Goal: Check status: Check status

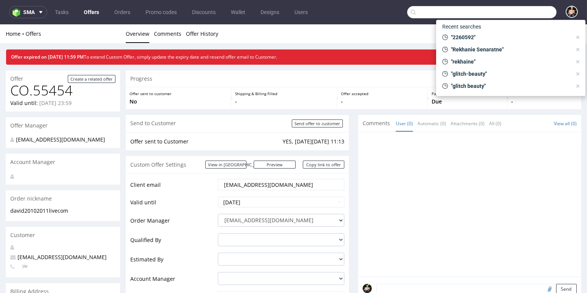
scroll to position [386, 0]
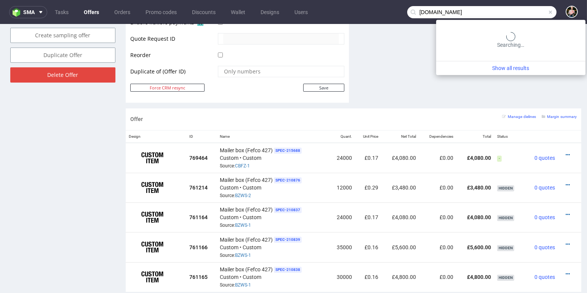
type input "[DOMAIN_NAME]"
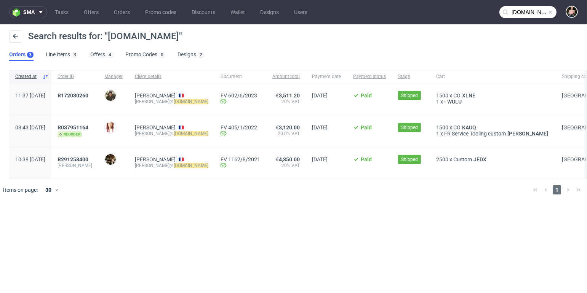
click at [81, 91] on div "R172030260" at bounding box center [74, 99] width 47 height 32
click at [87, 93] on span "R172030260" at bounding box center [73, 96] width 31 height 6
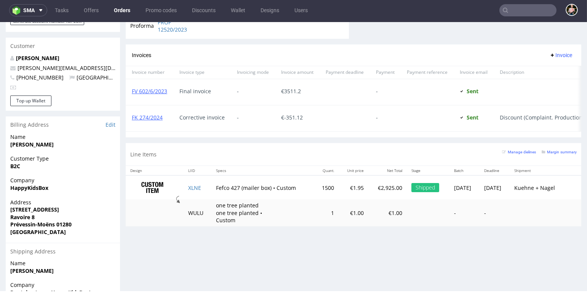
scroll to position [421, 0]
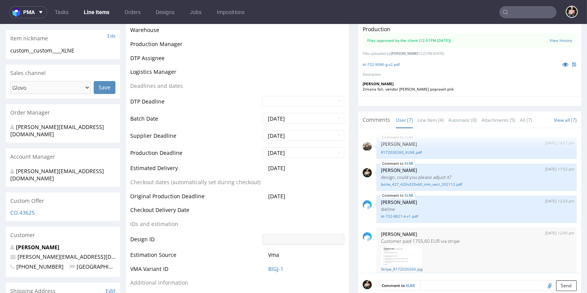
scroll to position [89, 0]
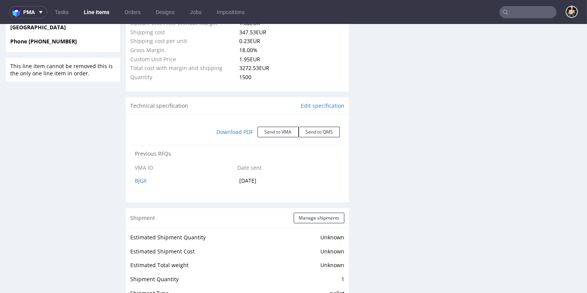
select select "in_progress"
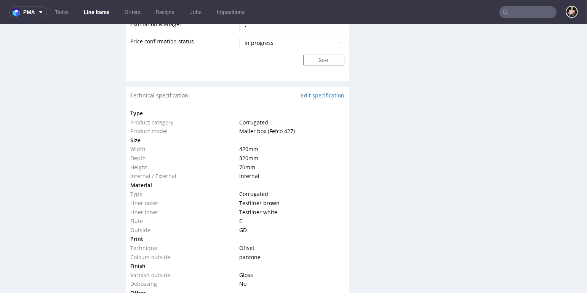
scroll to position [720, 0]
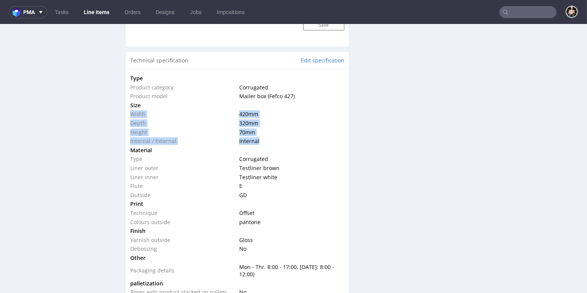
drag, startPoint x: 254, startPoint y: 139, endPoint x: 131, endPoint y: 111, distance: 126.1
click at [131, 111] on tbody "Type Product category Corrugated Product model Mailer box (Fefco 427) Size Widt…" at bounding box center [237, 185] width 214 height 223
copy tbody "Width 420 mm Depth 320 mm Height 70 mm Internal / External Internal"
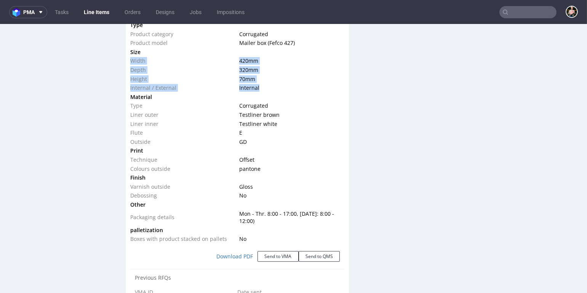
scroll to position [776, 0]
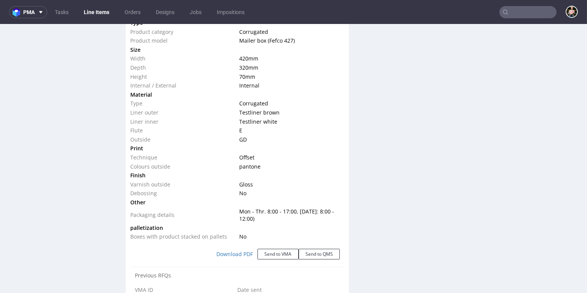
click at [295, 131] on td "E" at bounding box center [290, 130] width 107 height 9
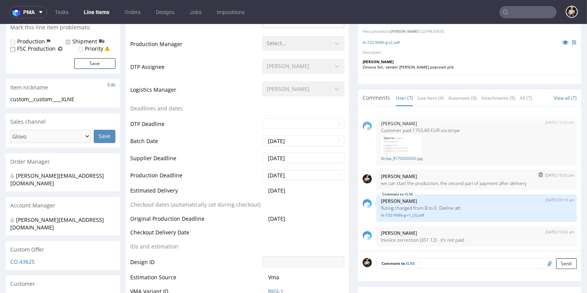
scroll to position [319, 0]
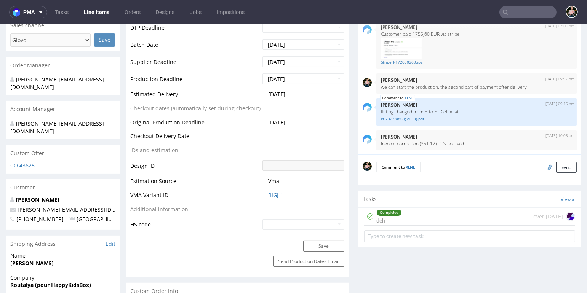
click at [419, 215] on div "Completed dch over [DATE]" at bounding box center [469, 217] width 211 height 18
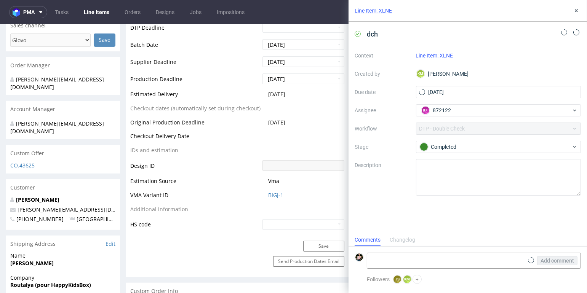
scroll to position [6, 0]
click at [574, 8] on icon at bounding box center [576, 11] width 6 height 6
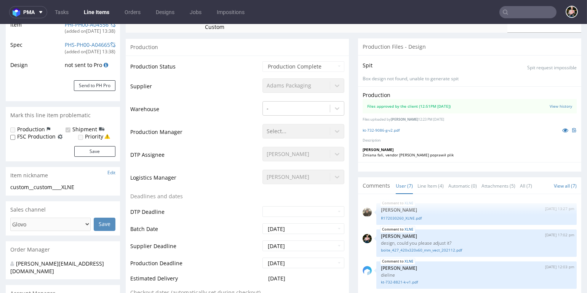
scroll to position [102, 0]
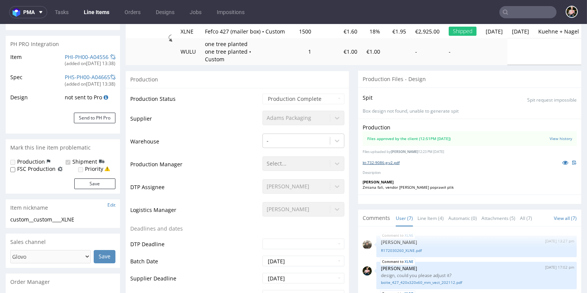
click at [388, 160] on link "kt-732-9086-g-v2.pdf" at bounding box center [381, 162] width 37 height 5
